Goal: Task Accomplishment & Management: Manage account settings

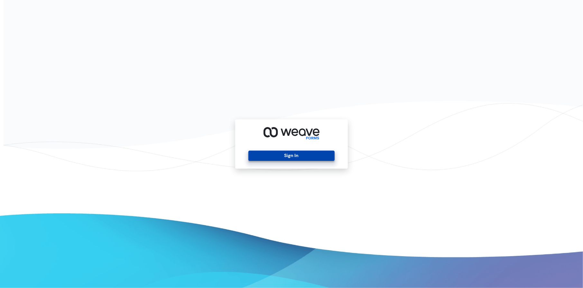
click at [284, 153] on button "Sign In" at bounding box center [291, 155] width 86 height 10
